Goal: Task Accomplishment & Management: Manage account settings

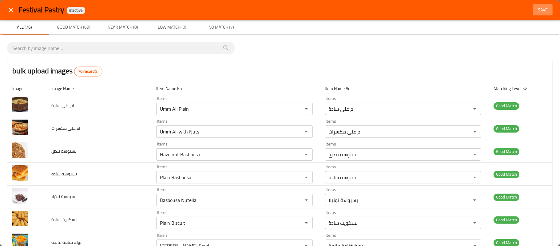
click at [536, 9] on span "Save" at bounding box center [543, 10] width 15 height 8
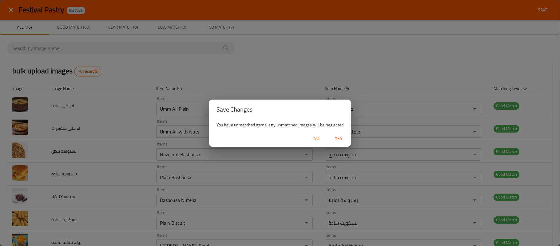
click at [343, 141] on span "Yes" at bounding box center [338, 138] width 15 height 8
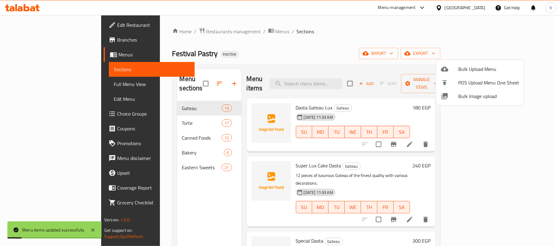
click at [361, 39] on div at bounding box center [280, 123] width 560 height 246
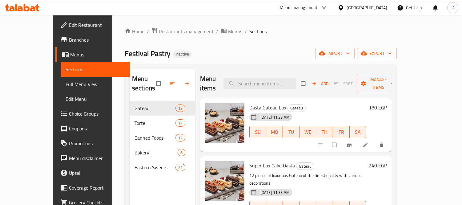
click at [30, 6] on icon at bounding box center [22, 7] width 35 height 7
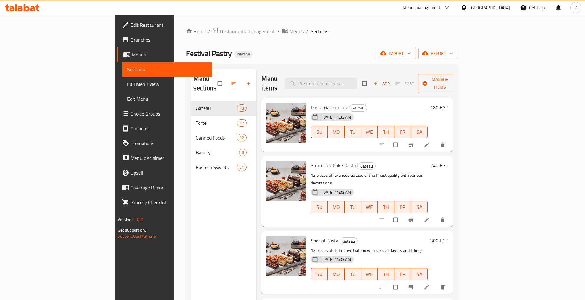
click at [127, 81] on span "Full Menu View" at bounding box center [167, 83] width 80 height 7
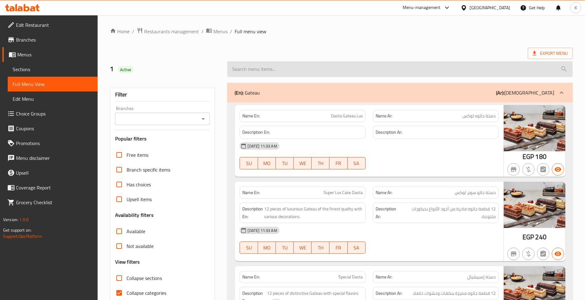
click at [312, 67] on input "search" at bounding box center [399, 69] width 345 height 16
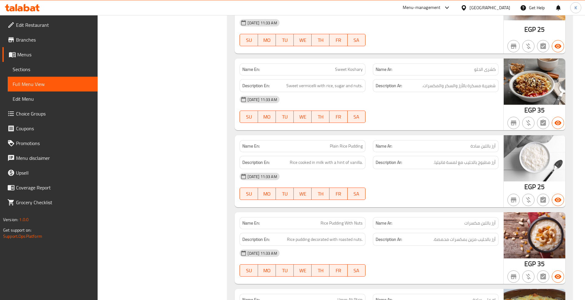
click at [298, 146] on div "Name En: Plain Rice Pudding" at bounding box center [302, 146] width 126 height 12
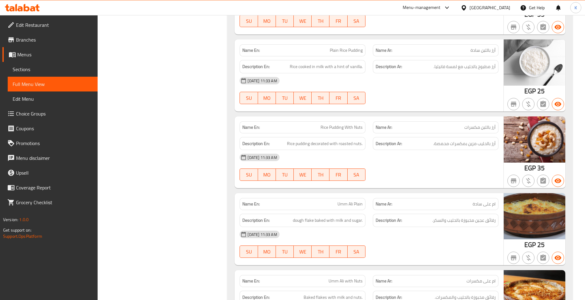
scroll to position [898, 0]
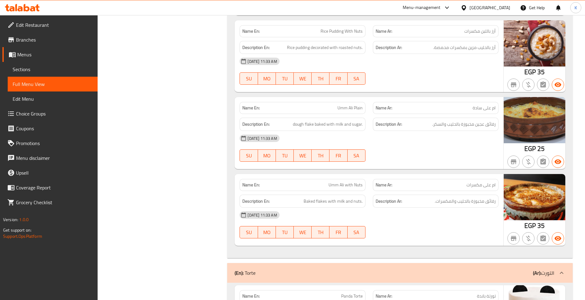
click at [275, 85] on button "MO" at bounding box center [267, 78] width 18 height 12
type button "1"
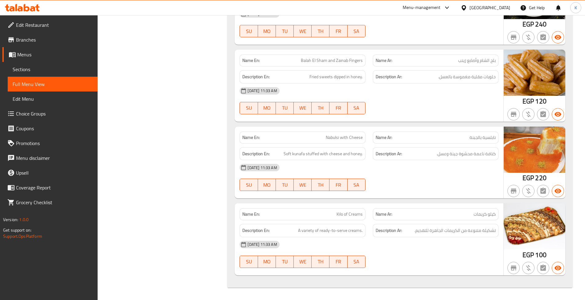
scroll to position [5544, 0]
drag, startPoint x: 272, startPoint y: 233, endPoint x: 241, endPoint y: 229, distance: 31.9
click at [241, 229] on div "Description En: A variety of ready-to-serve creams." at bounding box center [302, 230] width 126 height 13
copy strong "Description En:"
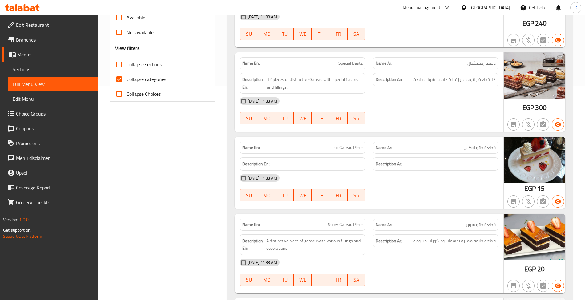
scroll to position [0, 0]
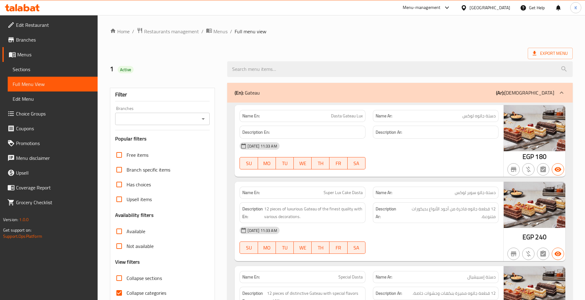
click at [196, 5] on div "Menu-management Egypt Get Help K" at bounding box center [292, 7] width 585 height 15
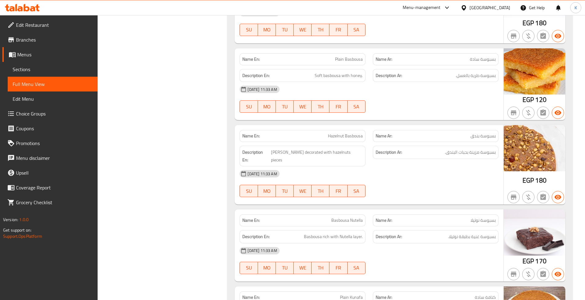
click at [250, 63] on div "Name En: Plain Basbousa" at bounding box center [302, 59] width 133 height 19
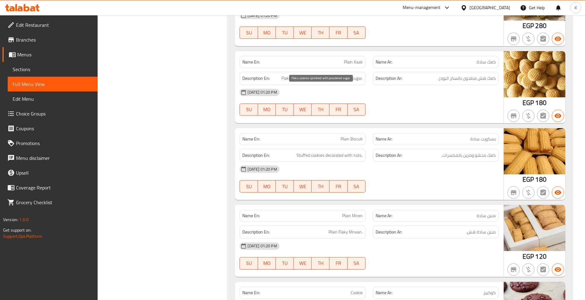
click at [307, 82] on span "Flaky cookies sprinkled with powdered sugar." at bounding box center [321, 78] width 81 height 8
click at [236, 225] on div "Name En: Plain Mnen" at bounding box center [302, 215] width 133 height 19
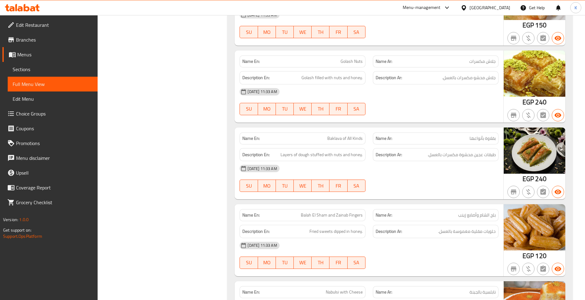
click at [407, 82] on h6 "Description Ar: جلاش محشو مكسرات بالعسل." at bounding box center [435, 78] width 120 height 8
click at [265, 94] on span "07-09-2025 11:33 AM" at bounding box center [262, 92] width 34 height 6
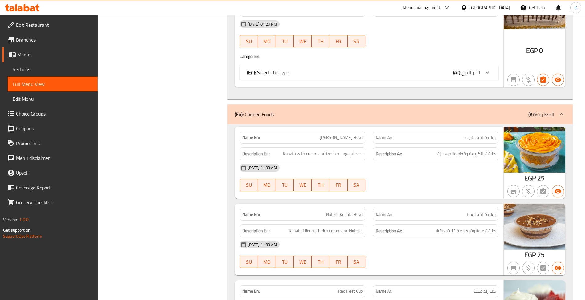
click at [334, 76] on div "(En): Select the type (Ar): اختر النوع" at bounding box center [363, 72] width 233 height 7
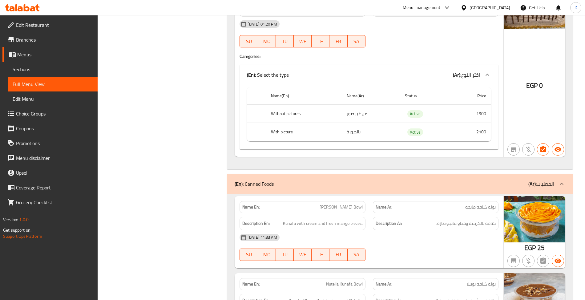
scroll to position [2660, 0]
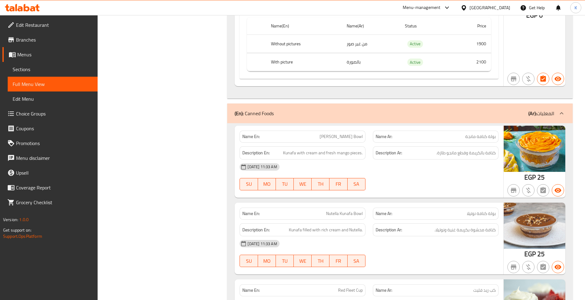
click at [363, 117] on div "(En): Canned Foods (Ar): المعلبات" at bounding box center [399, 113] width 345 height 20
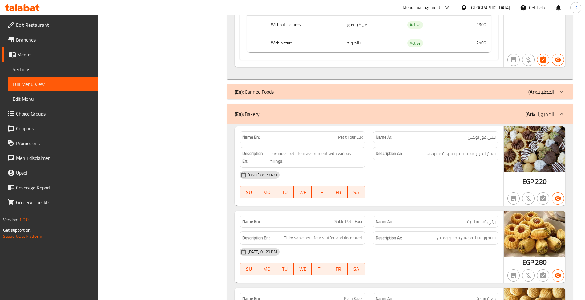
click at [363, 99] on div "(En): Canned Foods (Ar): المعلبات" at bounding box center [399, 91] width 345 height 15
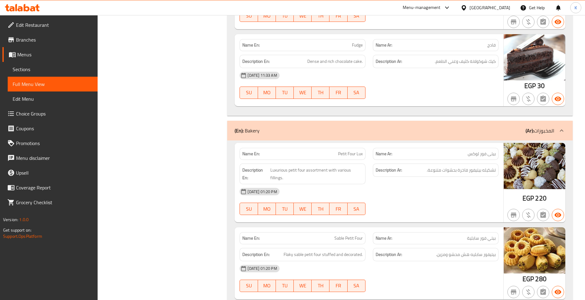
scroll to position [3620, 0]
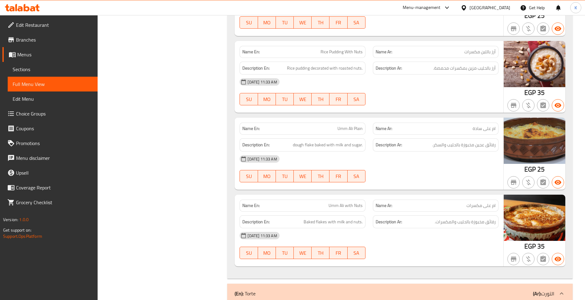
scroll to position [3799, 0]
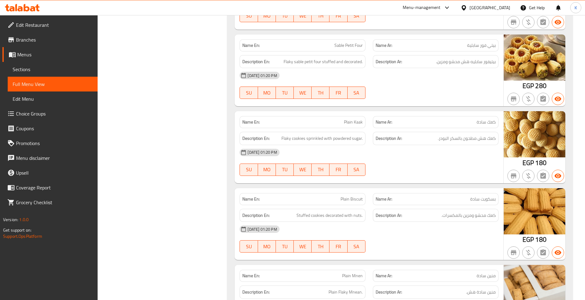
drag, startPoint x: 223, startPoint y: 94, endPoint x: 220, endPoint y: 97, distance: 4.4
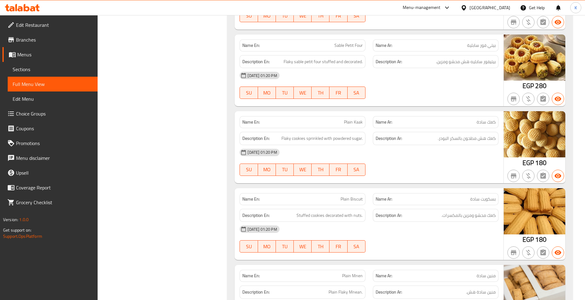
scroll to position [1049, 0]
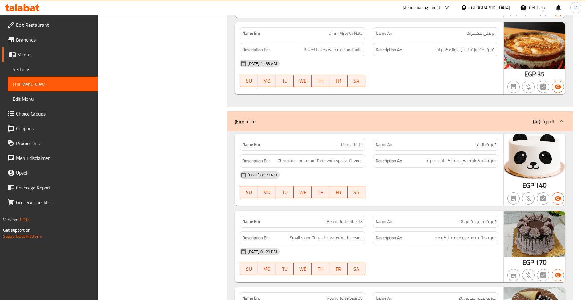
drag, startPoint x: 176, startPoint y: 42, endPoint x: 174, endPoint y: 46, distance: 4.2
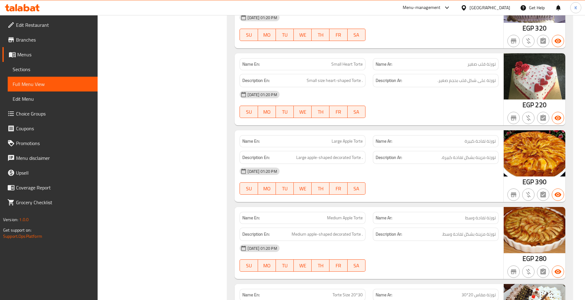
scroll to position [1512, 0]
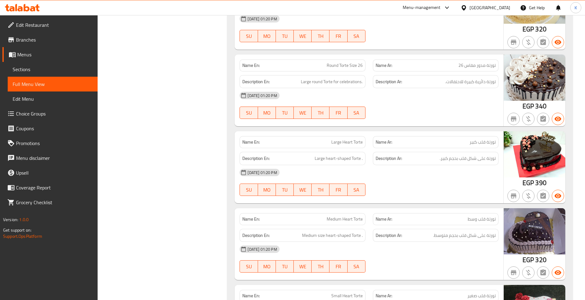
click at [69, 24] on span "Edit Restaurant" at bounding box center [54, 24] width 77 height 7
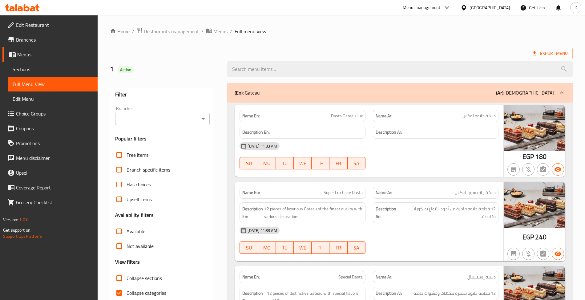
click at [368, 141] on div "07-09-2025 11:33 AM" at bounding box center [369, 145] width 266 height 15
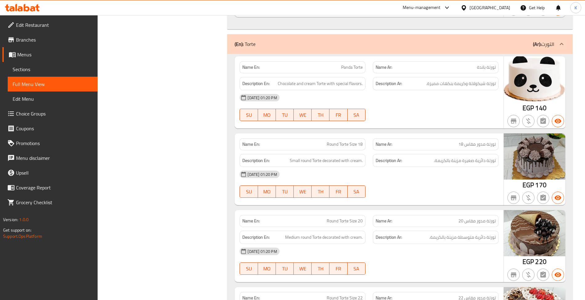
drag, startPoint x: 197, startPoint y: 115, endPoint x: 200, endPoint y: 121, distance: 6.5
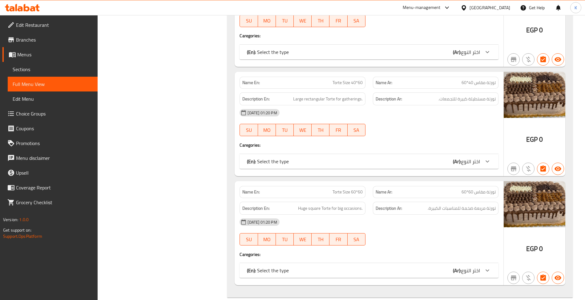
scroll to position [2488, 0]
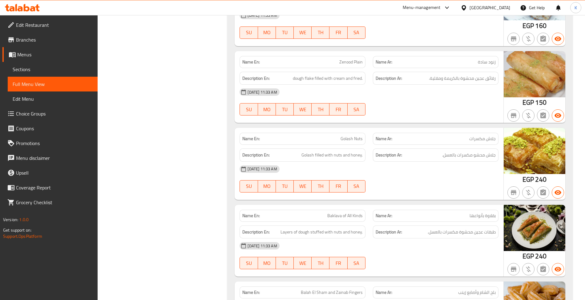
drag, startPoint x: 241, startPoint y: 159, endPoint x: 238, endPoint y: 157, distance: 3.5
click at [241, 159] on div "Description En: Golash filled with nuts and honey." at bounding box center [302, 155] width 133 height 21
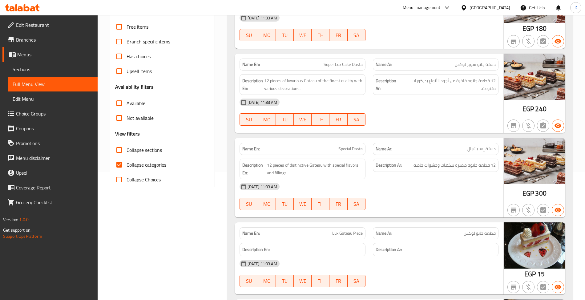
click at [188, 108] on div "Available" at bounding box center [162, 103] width 95 height 15
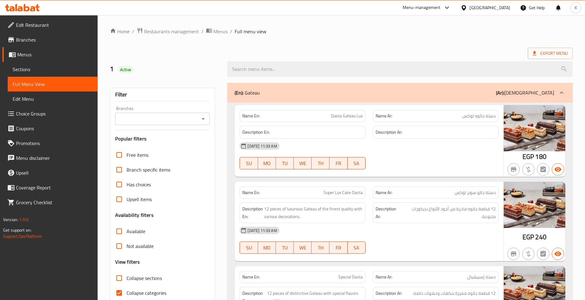
click at [286, 50] on div "Export Menu" at bounding box center [341, 53] width 463 height 11
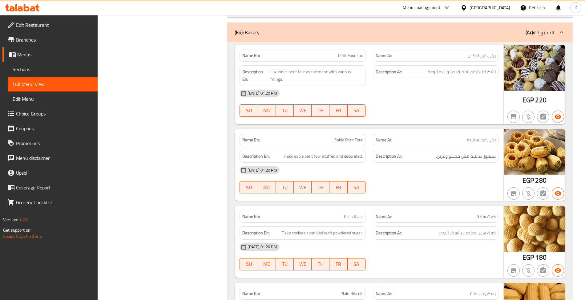
scroll to position [3790, 0]
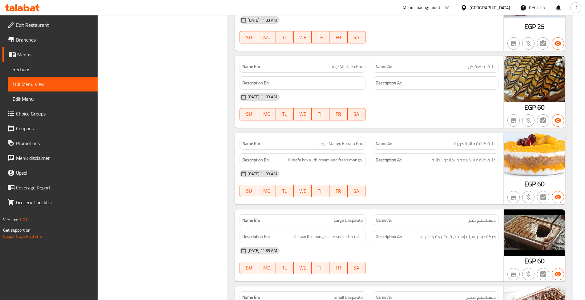
click at [168, 112] on div "Filter Branches Branches Popular filters Free items Branch specific items Has c…" at bounding box center [165, 51] width 118 height 5742
click at [153, 123] on div "Filter Branches Branches Popular filters Free items Branch specific items Has c…" at bounding box center [165, 51] width 118 height 5742
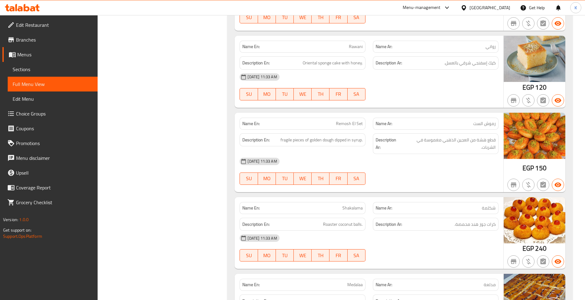
scroll to position [3302, 0]
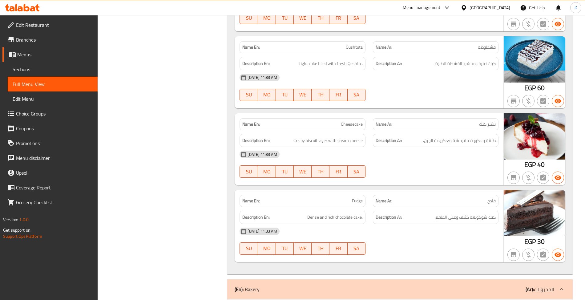
scroll to position [3397, 0]
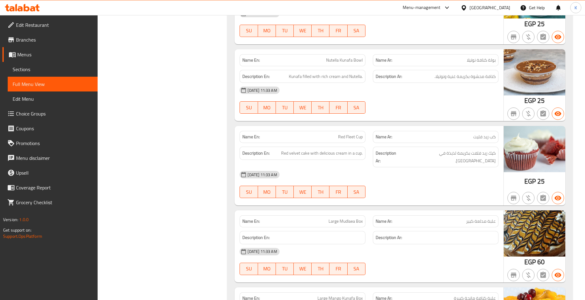
click at [141, 124] on div "Filter Branches Branches Popular filters Free items Branch specific items Has c…" at bounding box center [165, 206] width 118 height 5742
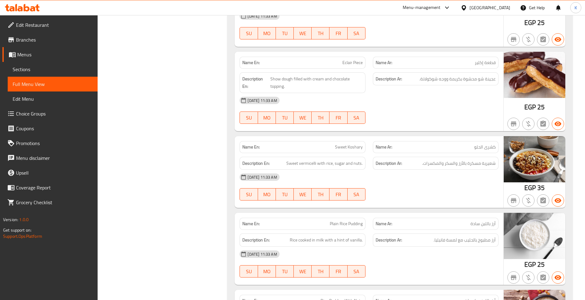
drag, startPoint x: 170, startPoint y: 98, endPoint x: 185, endPoint y: 110, distance: 18.6
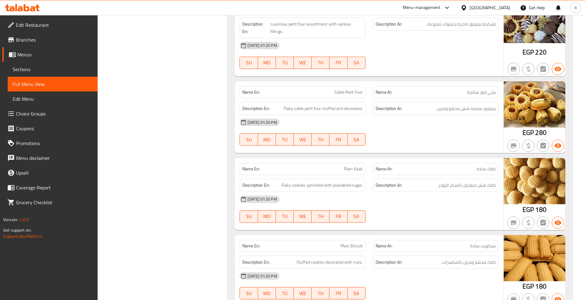
scroll to position [3617, 0]
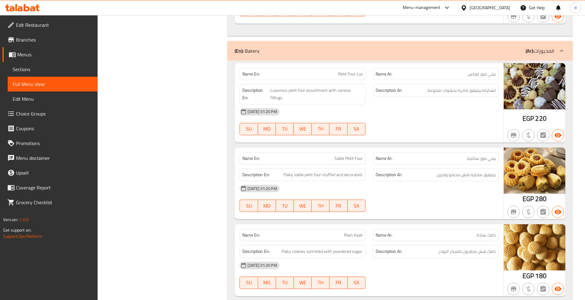
click at [399, 181] on div "Description Ar: بيتيفور سابليه هش محشو ومزين." at bounding box center [436, 174] width 126 height 13
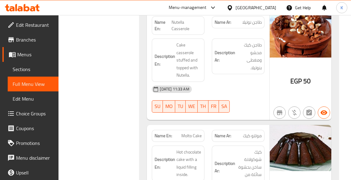
scroll to position [5095, 0]
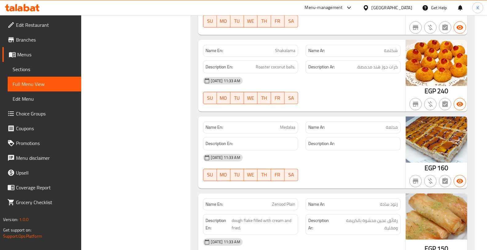
scroll to position [2994, 0]
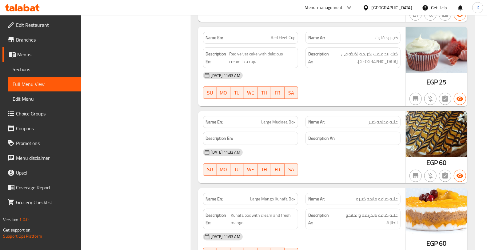
click at [150, 137] on div "Filter Branches Branches Popular filters Free items Branch specific items Has c…" at bounding box center [138, 110] width 97 height 6051
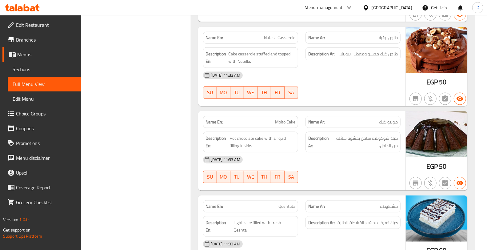
scroll to position [5828, 0]
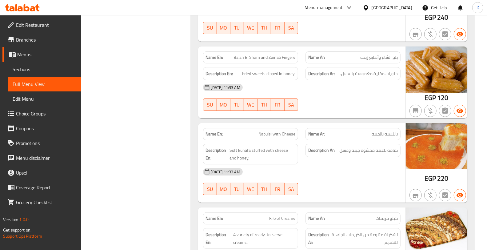
click at [385, 164] on div "07-09-2025 11:33 AM" at bounding box center [301, 171] width 205 height 15
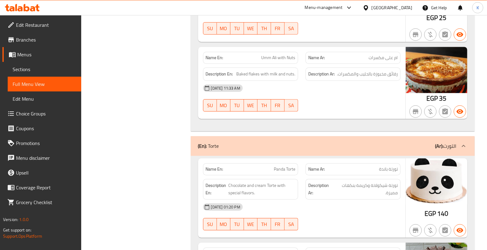
scroll to position [0, 0]
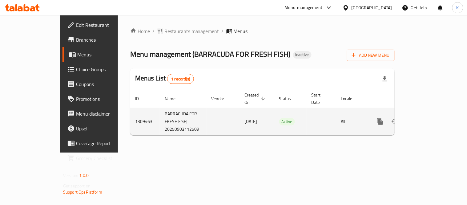
click at [437, 122] on td "enhanced table" at bounding box center [402, 121] width 69 height 27
click at [428, 118] on icon "enhanced table" at bounding box center [424, 121] width 7 height 7
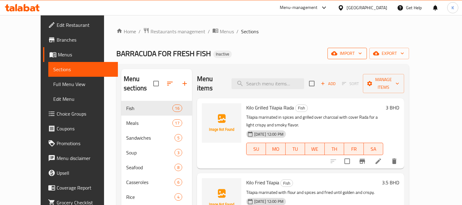
click at [362, 51] on span "import" at bounding box center [347, 54] width 30 height 8
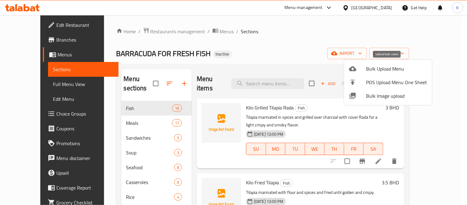
click at [387, 65] on span "Bulk Upload Menu" at bounding box center [396, 68] width 61 height 7
click at [382, 94] on span "Bulk Image upload" at bounding box center [396, 95] width 61 height 7
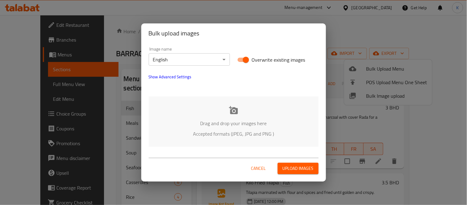
click at [201, 61] on body "​ Menu-management [GEOGRAPHIC_DATA] Get Help K Edit Restaurant Branches Menus S…" at bounding box center [233, 110] width 467 height 190
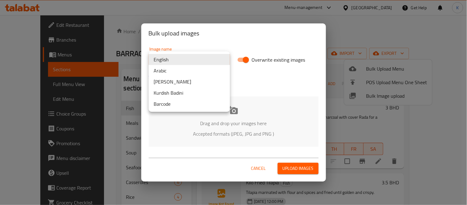
click at [199, 72] on li "Arabic" at bounding box center [189, 70] width 81 height 11
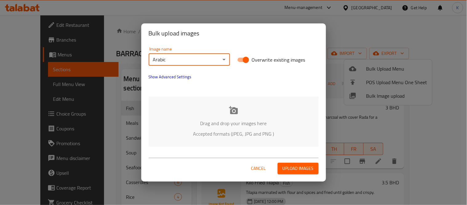
click at [202, 121] on p "Drag and drop your images here" at bounding box center [233, 122] width 151 height 7
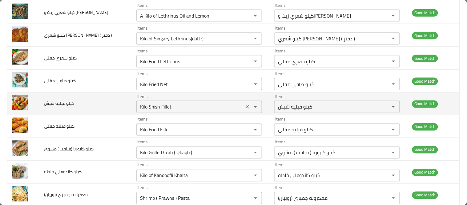
scroll to position [798, 0]
